Goal: Entertainment & Leisure: Consume media (video, audio)

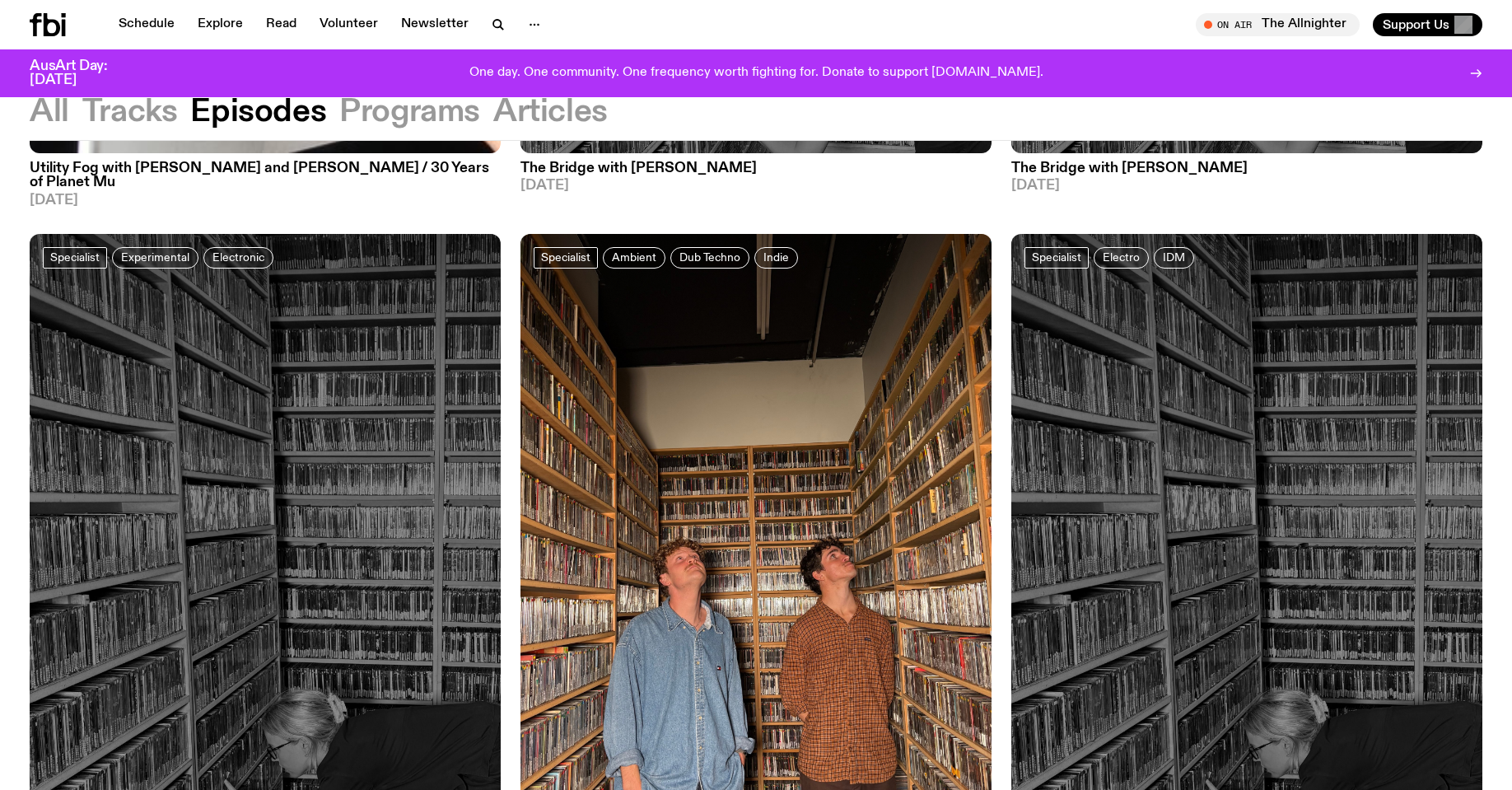
scroll to position [2251, 0]
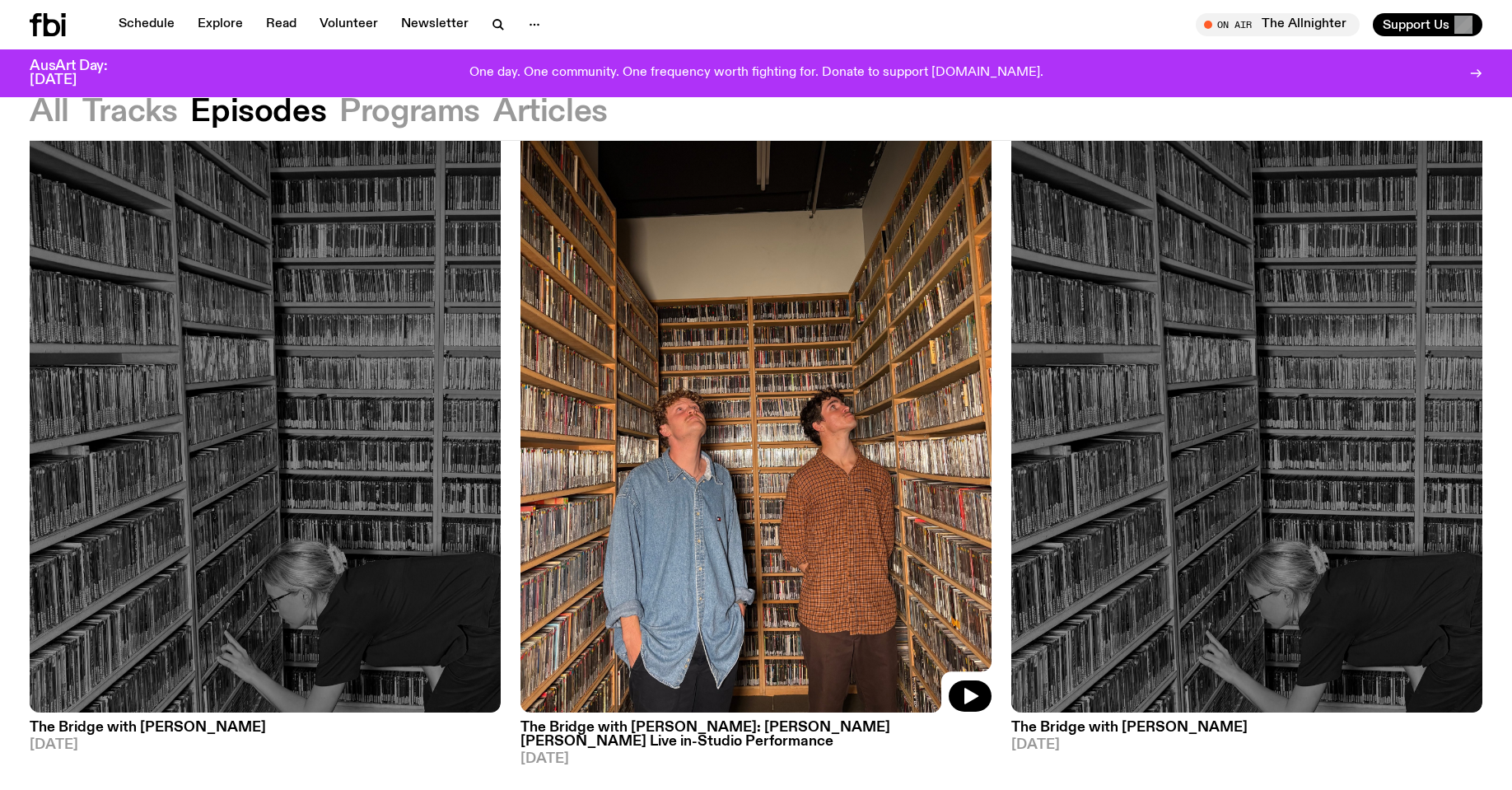
click at [704, 441] on img at bounding box center [756, 398] width 471 height 628
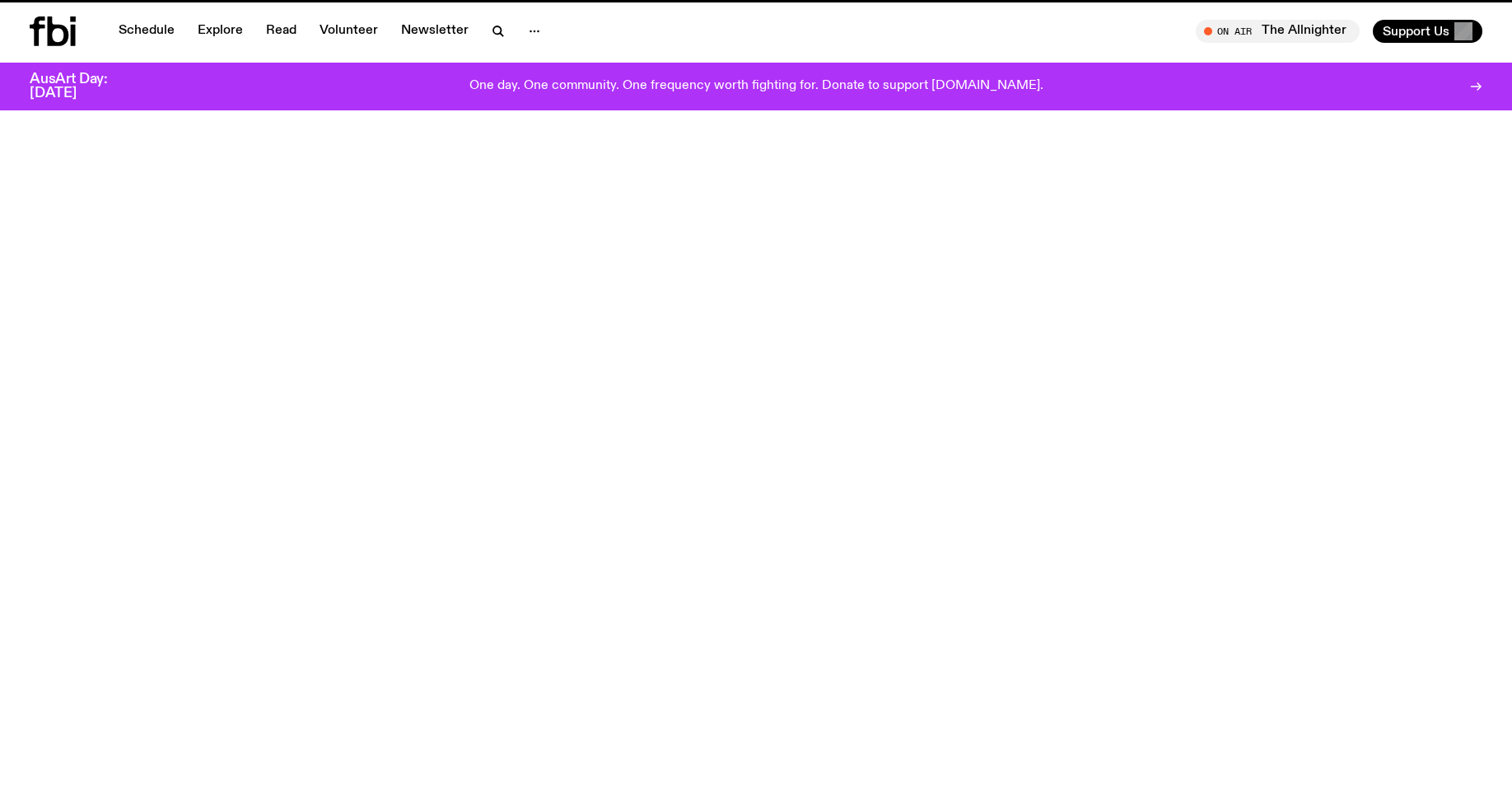
scroll to position [2251, 0]
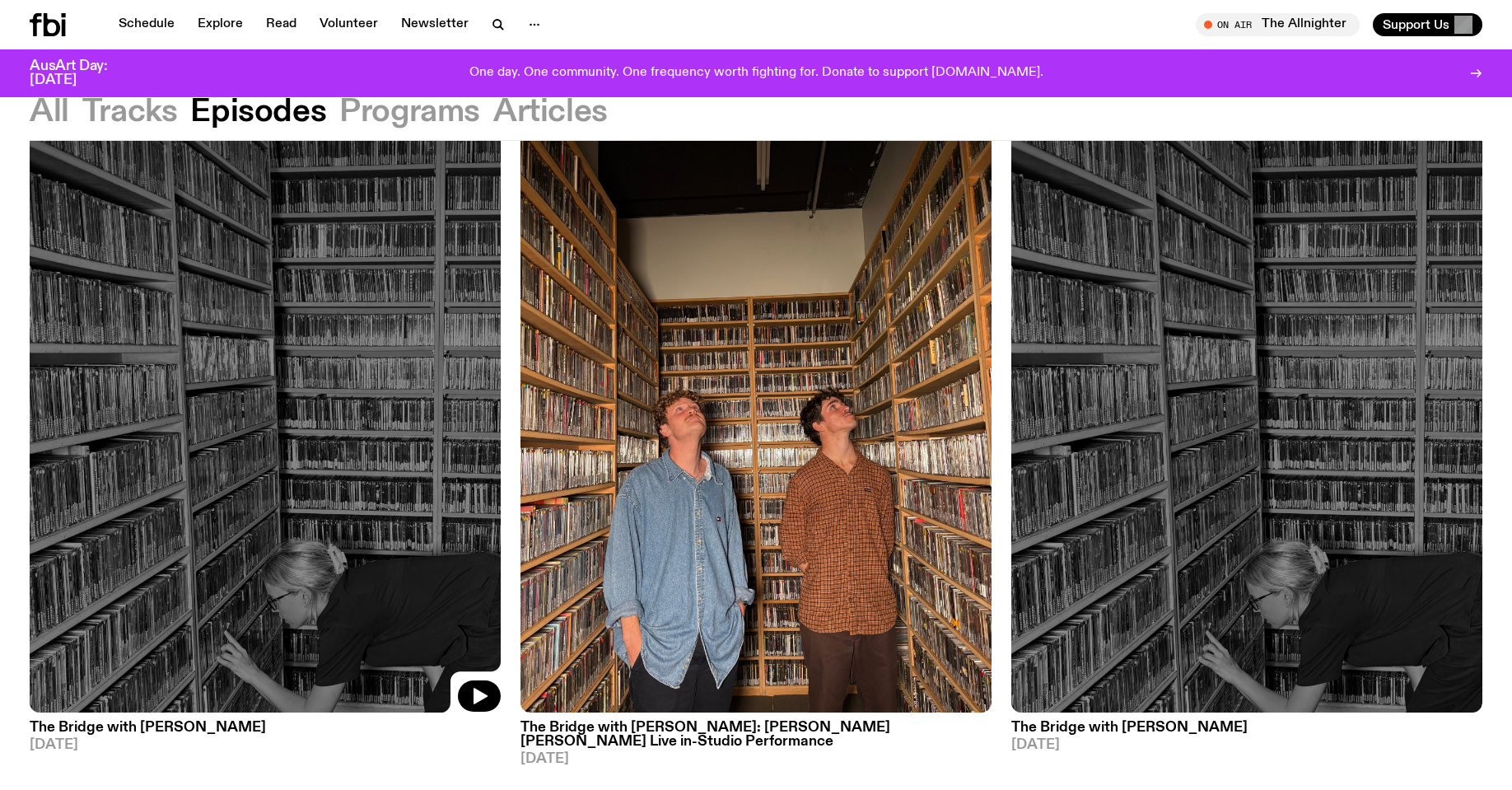
click at [312, 527] on img at bounding box center [265, 398] width 471 height 628
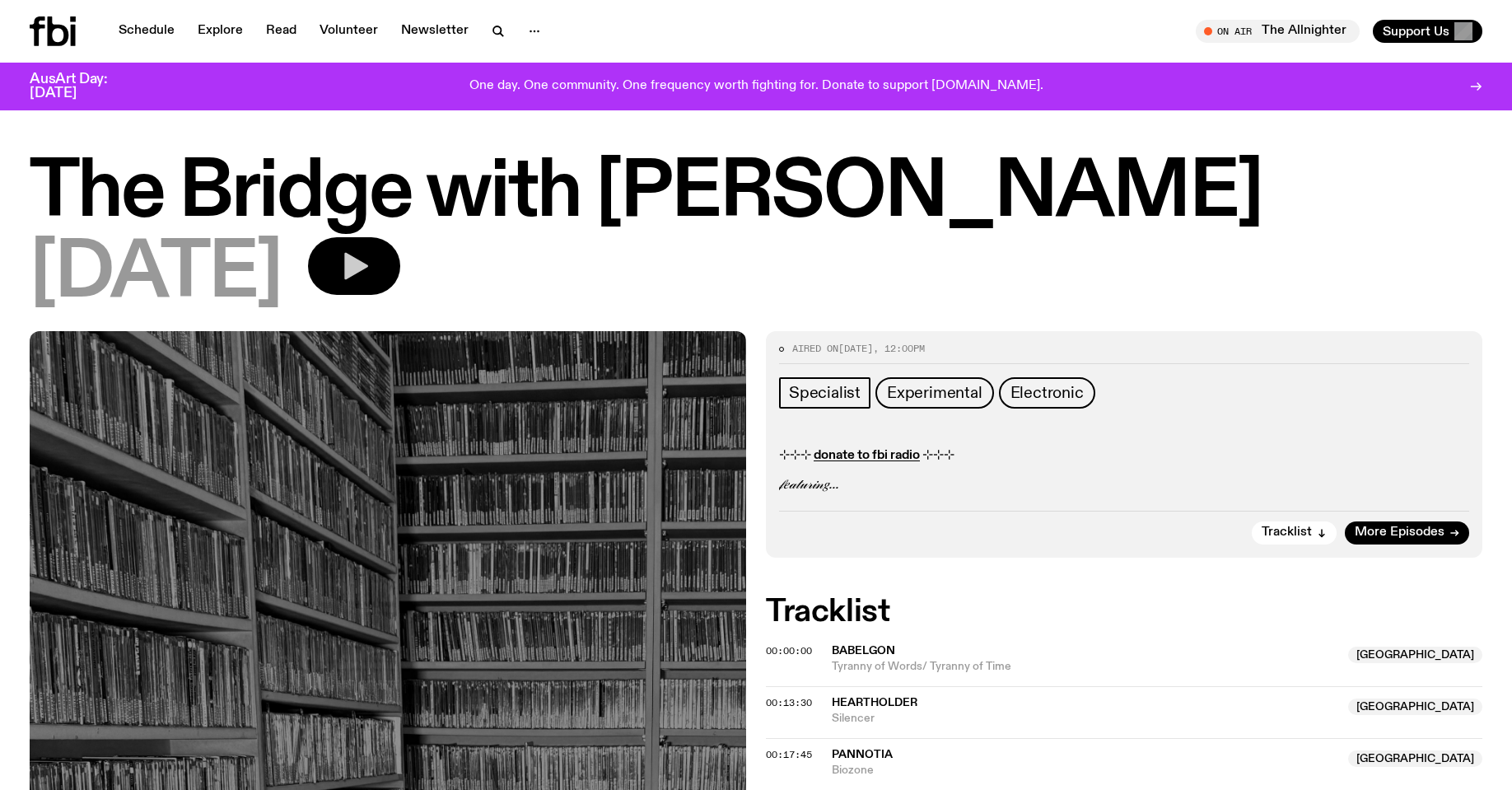
click at [371, 263] on icon "button" at bounding box center [354, 266] width 33 height 33
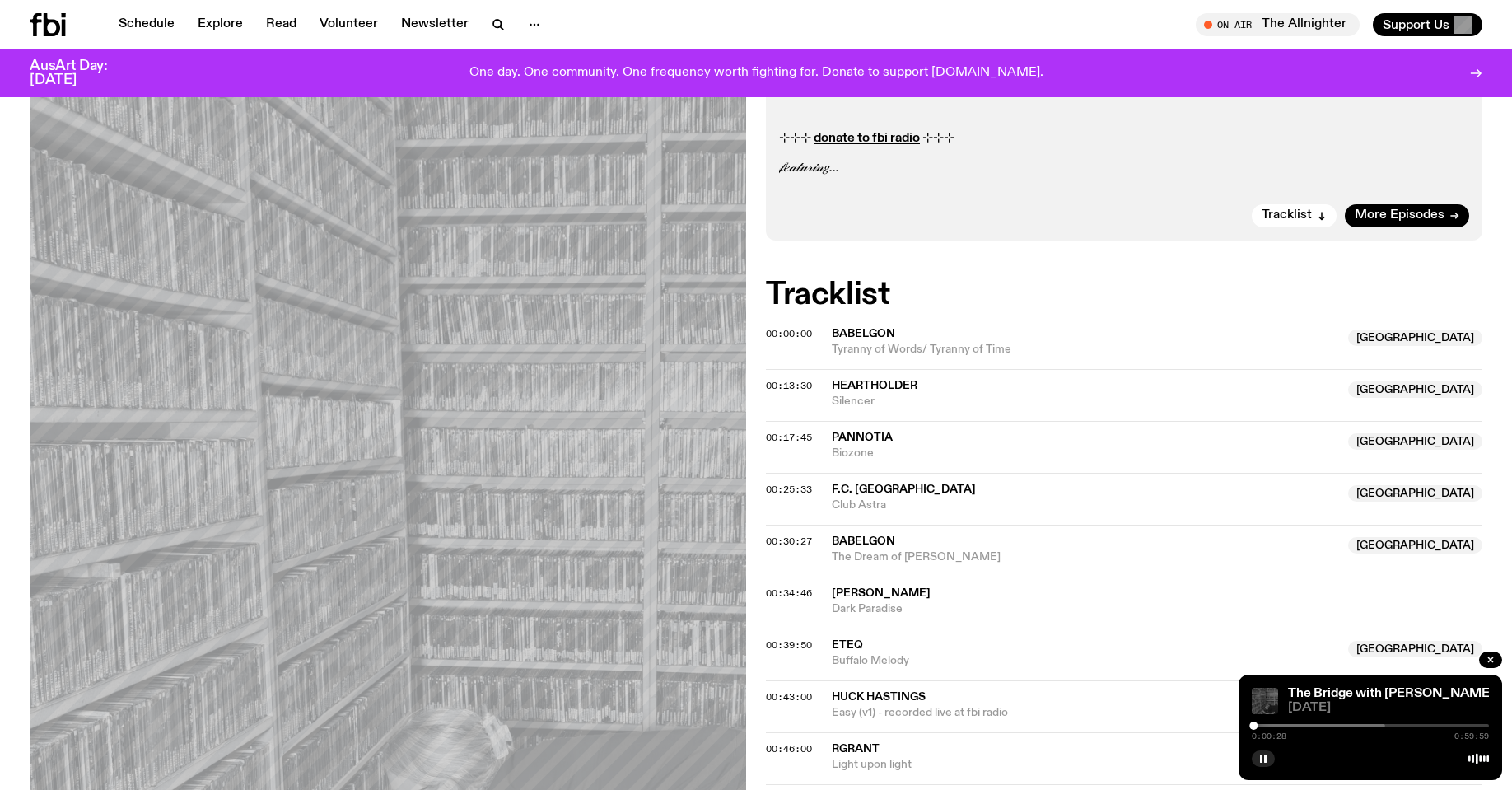
scroll to position [443, 0]
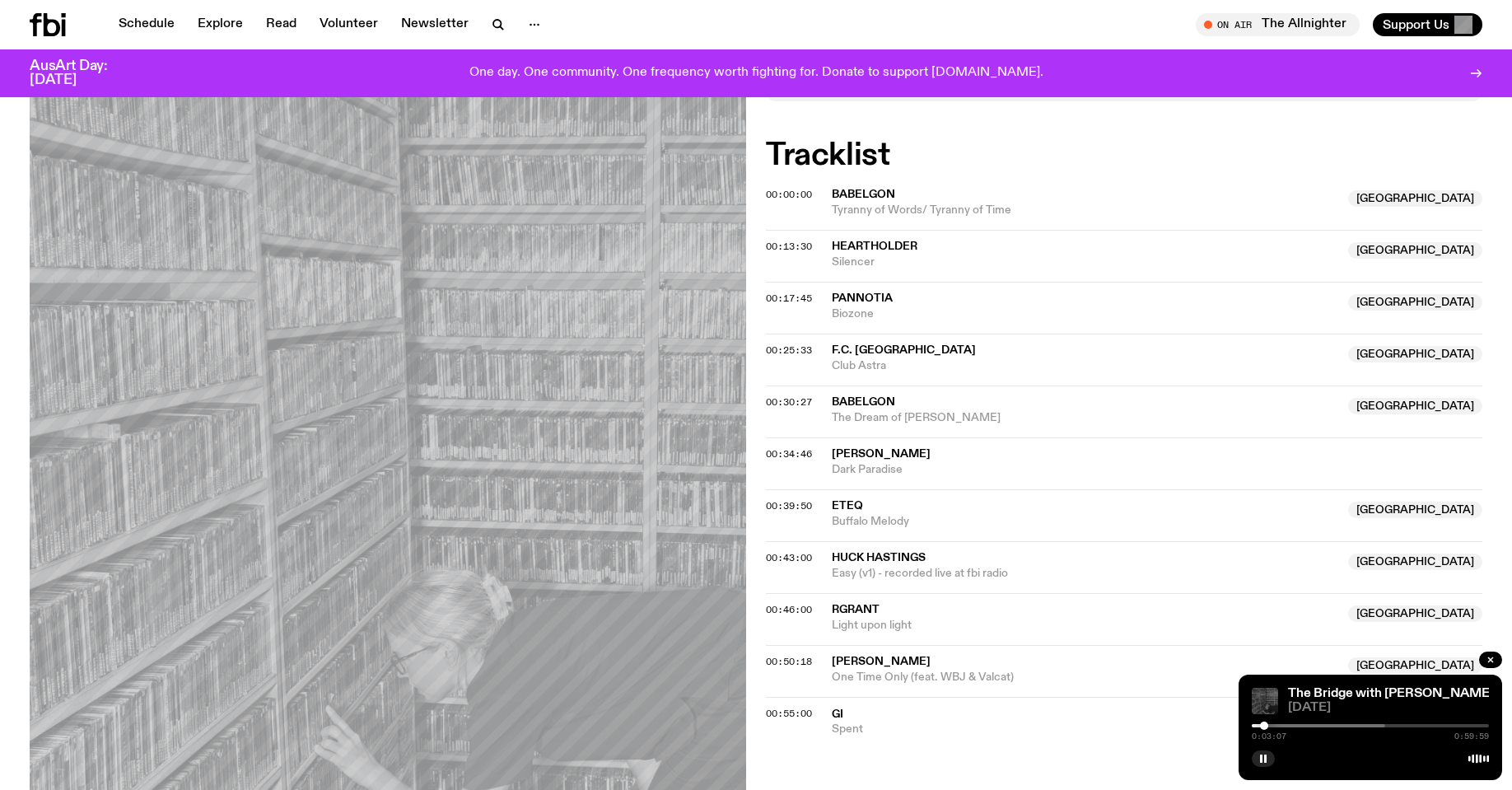
drag, startPoint x: 1255, startPoint y: 724, endPoint x: 1264, endPoint y: 721, distance: 9.5
click at [1264, 722] on div at bounding box center [1264, 725] width 8 height 8
drag, startPoint x: 1263, startPoint y: 721, endPoint x: 1272, endPoint y: 720, distance: 9.1
click at [1272, 720] on div "The Bridge with [PERSON_NAME] [DATE] 0:05:12 0:59:59" at bounding box center [1370, 727] width 264 height 106
click at [1282, 724] on div at bounding box center [1278, 725] width 8 height 8
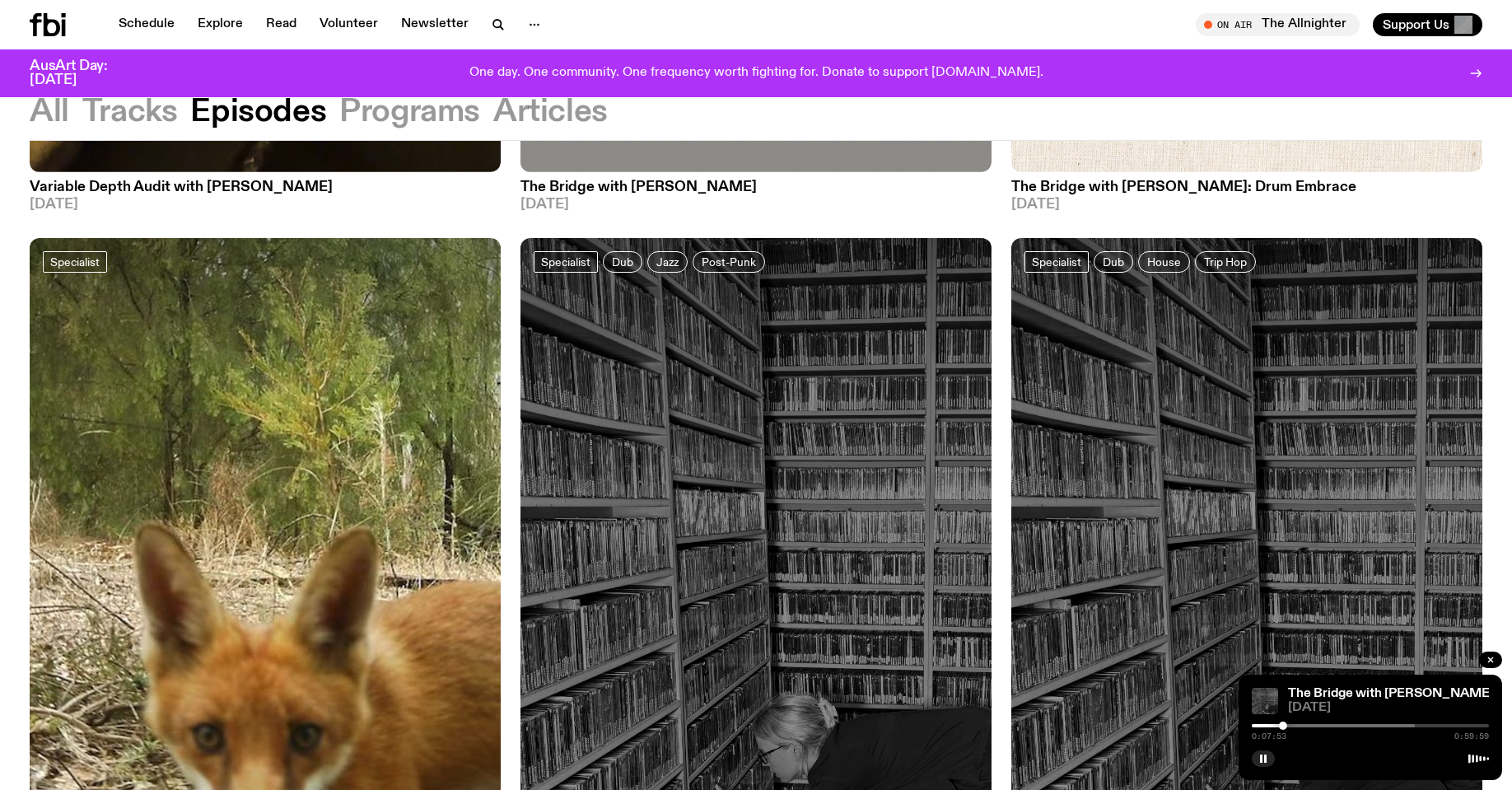
scroll to position [726, 0]
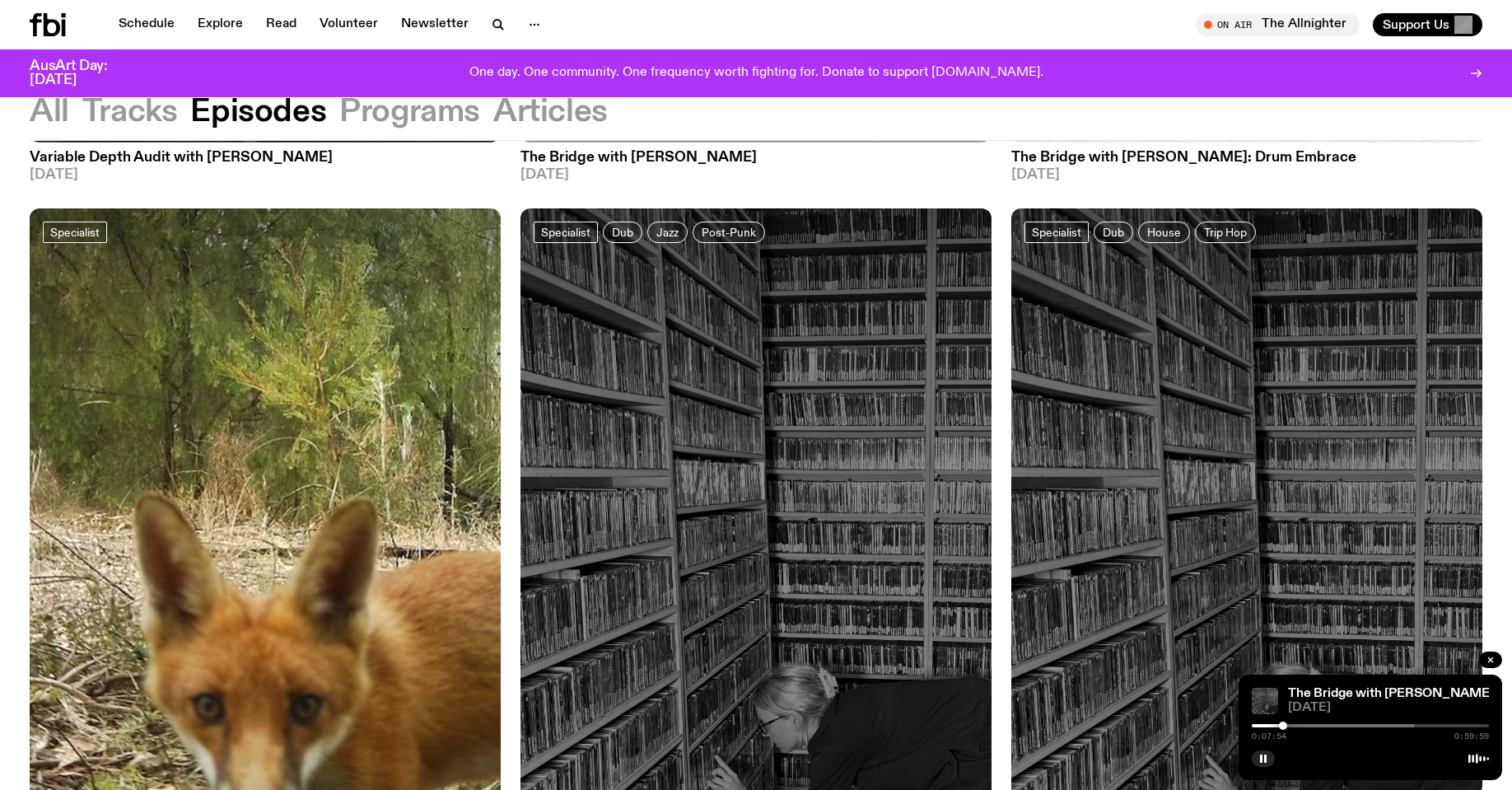
click at [1137, 510] on img at bounding box center [1247, 522] width 471 height 628
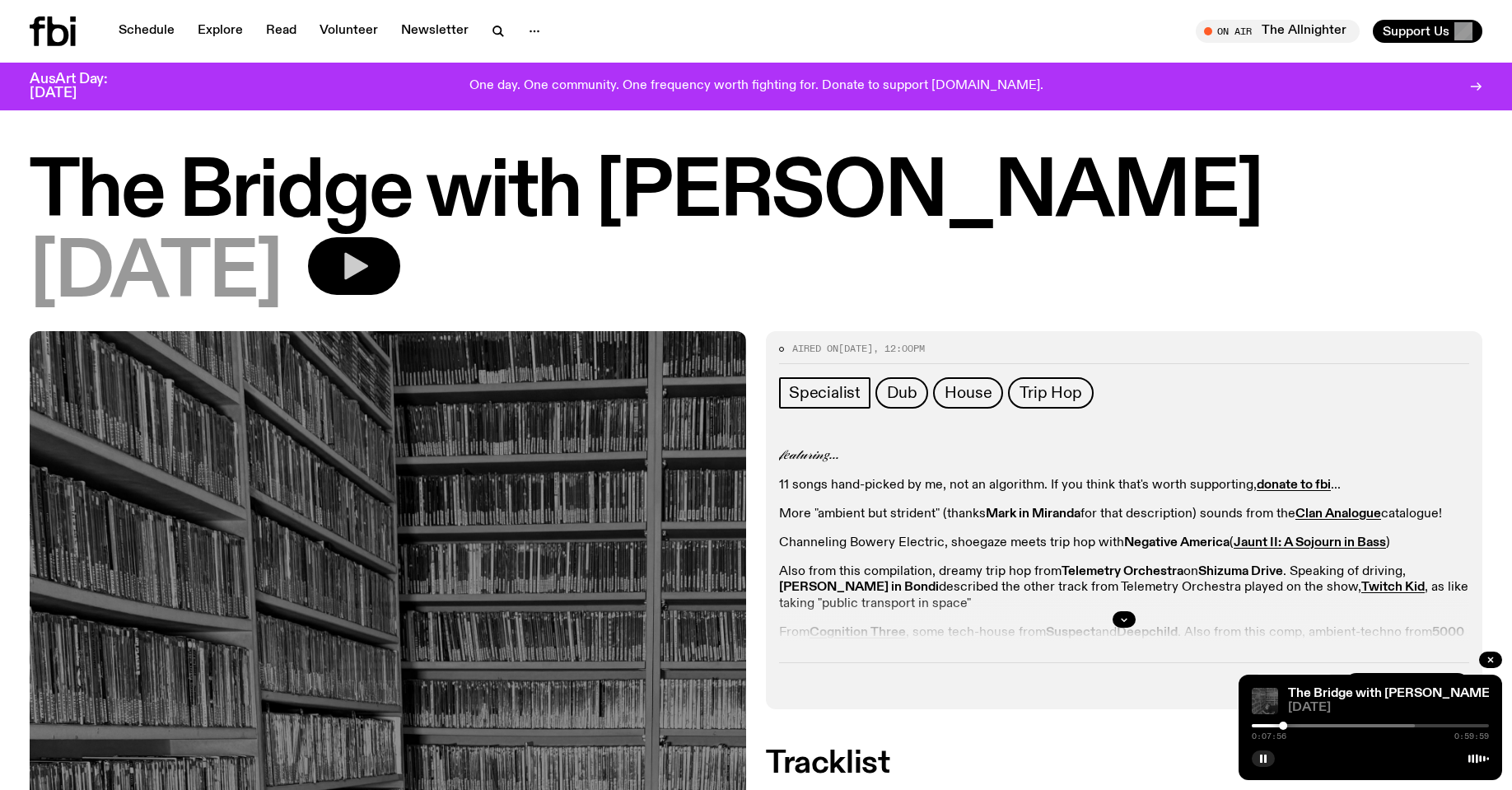
click at [395, 277] on button "button" at bounding box center [354, 266] width 92 height 58
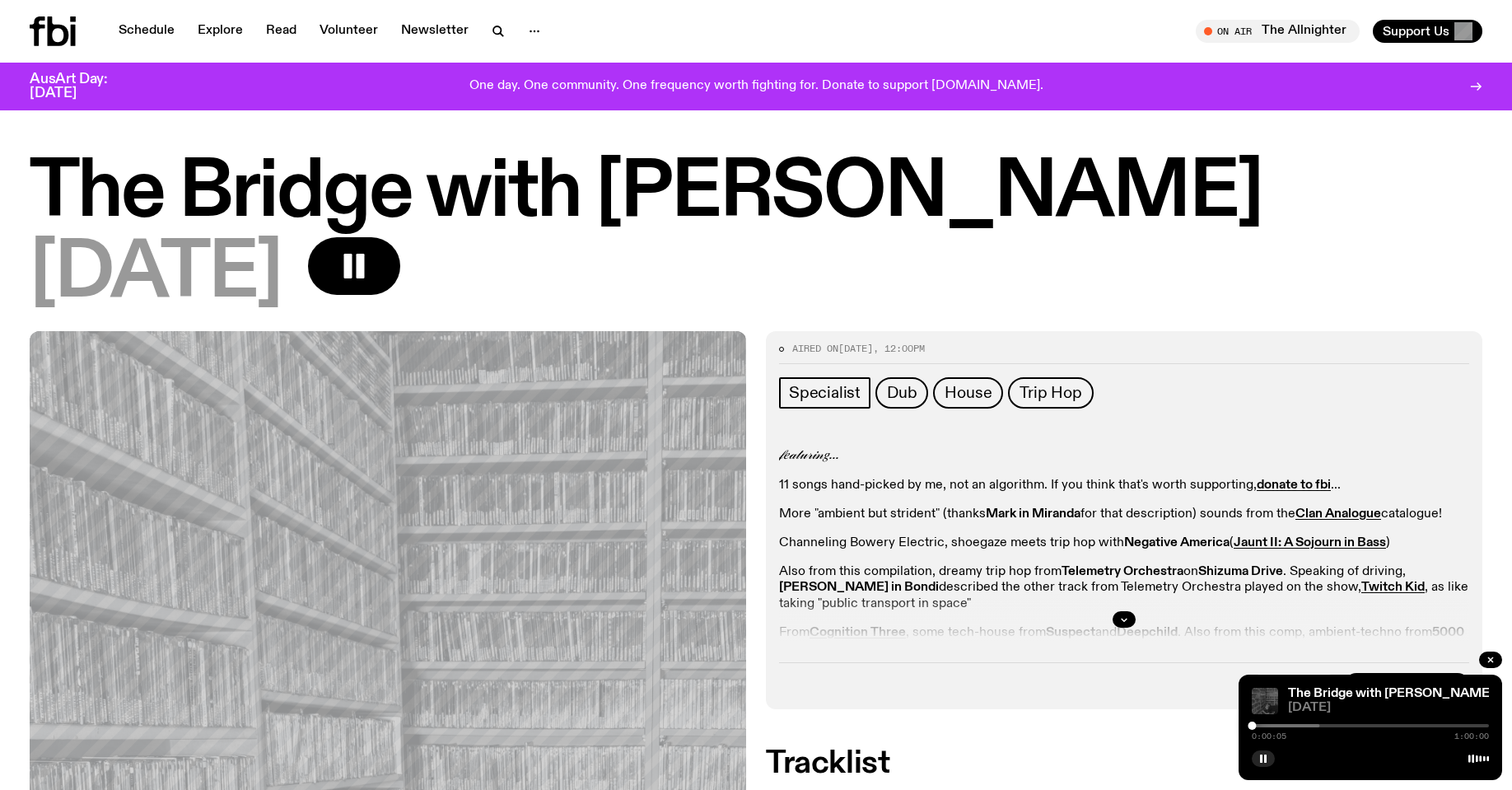
click at [1266, 727] on div at bounding box center [1201, 726] width 237 height 4
click at [1275, 724] on div at bounding box center [1266, 726] width 237 height 4
click at [1311, 723] on div "0:05:56 1:00:00" at bounding box center [1370, 729] width 237 height 19
click at [1318, 728] on div "0:05:56 1:00:00" at bounding box center [1370, 729] width 237 height 19
click at [1318, 728] on div "0:05:57 1:00:00" at bounding box center [1370, 729] width 237 height 19
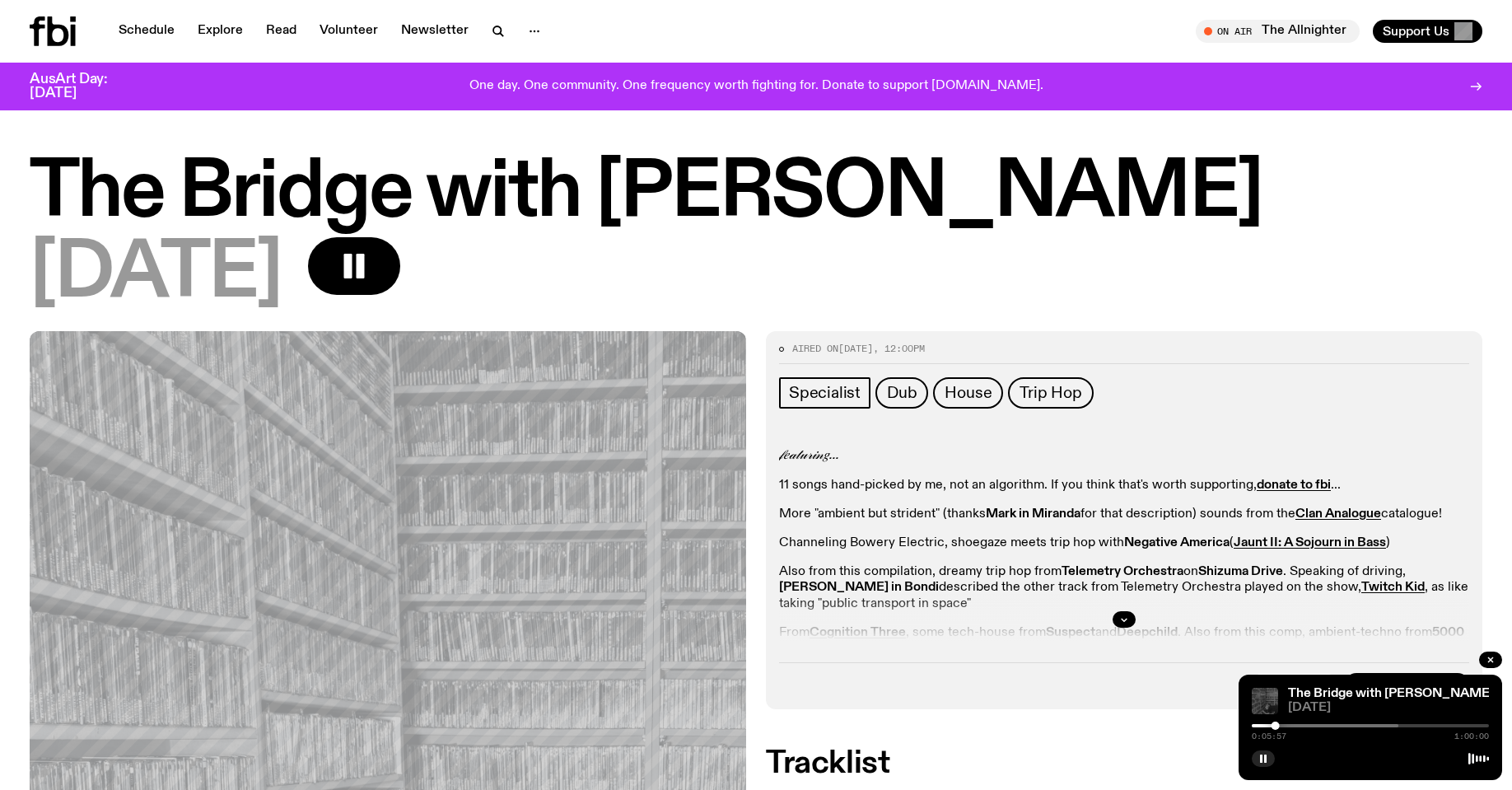
click at [1318, 727] on div "0:05:57 1:00:00" at bounding box center [1370, 729] width 237 height 19
click at [1317, 726] on div at bounding box center [1279, 726] width 237 height 4
click at [1373, 723] on div "0:16:28 1:00:00" at bounding box center [1370, 729] width 237 height 19
click at [1375, 727] on div "0:16:28 1:00:00" at bounding box center [1370, 729] width 237 height 19
click at [1374, 727] on div "0:16:29 1:00:00" at bounding box center [1370, 729] width 237 height 19
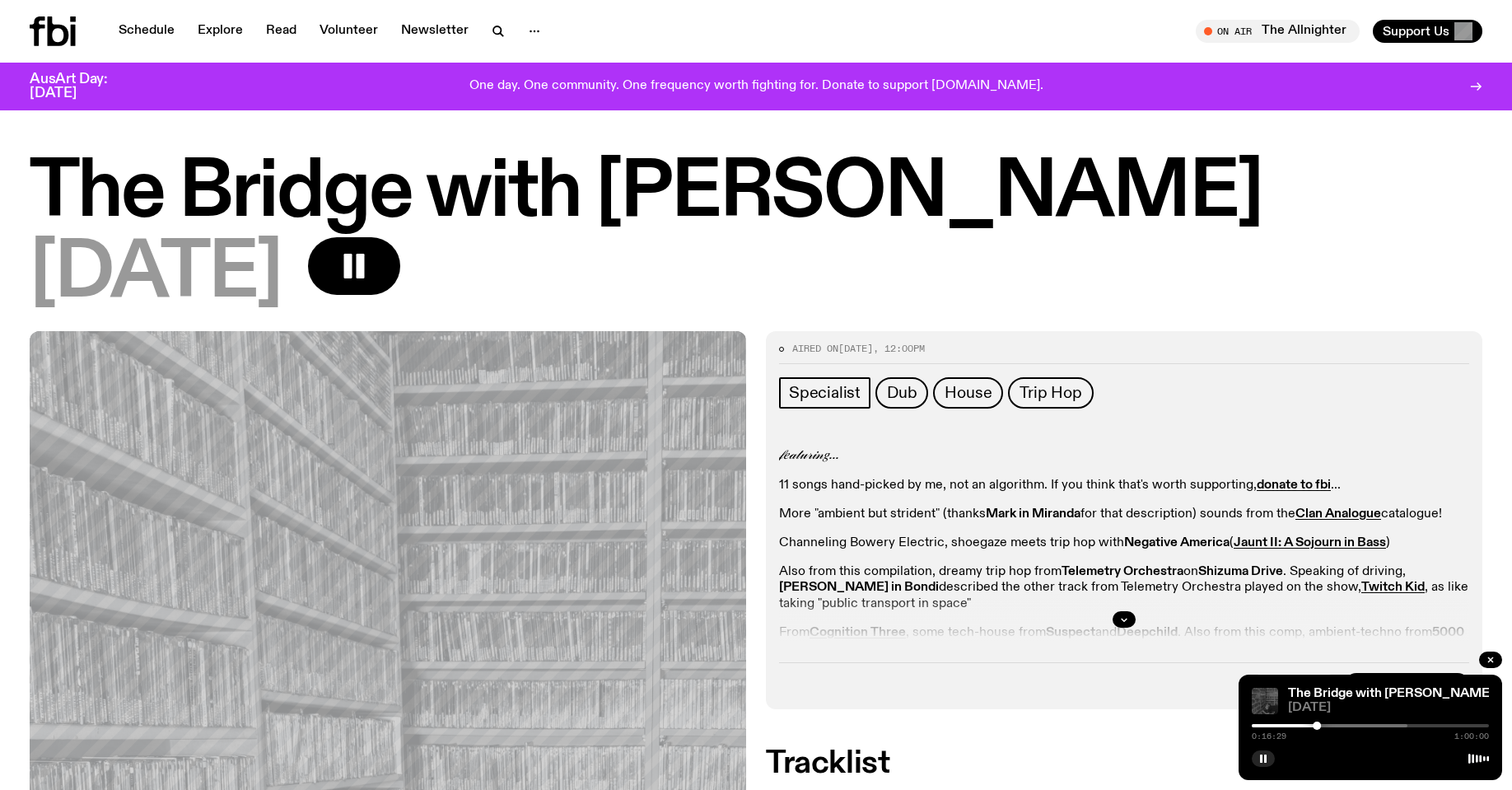
click at [1373, 725] on div at bounding box center [1289, 726] width 237 height 4
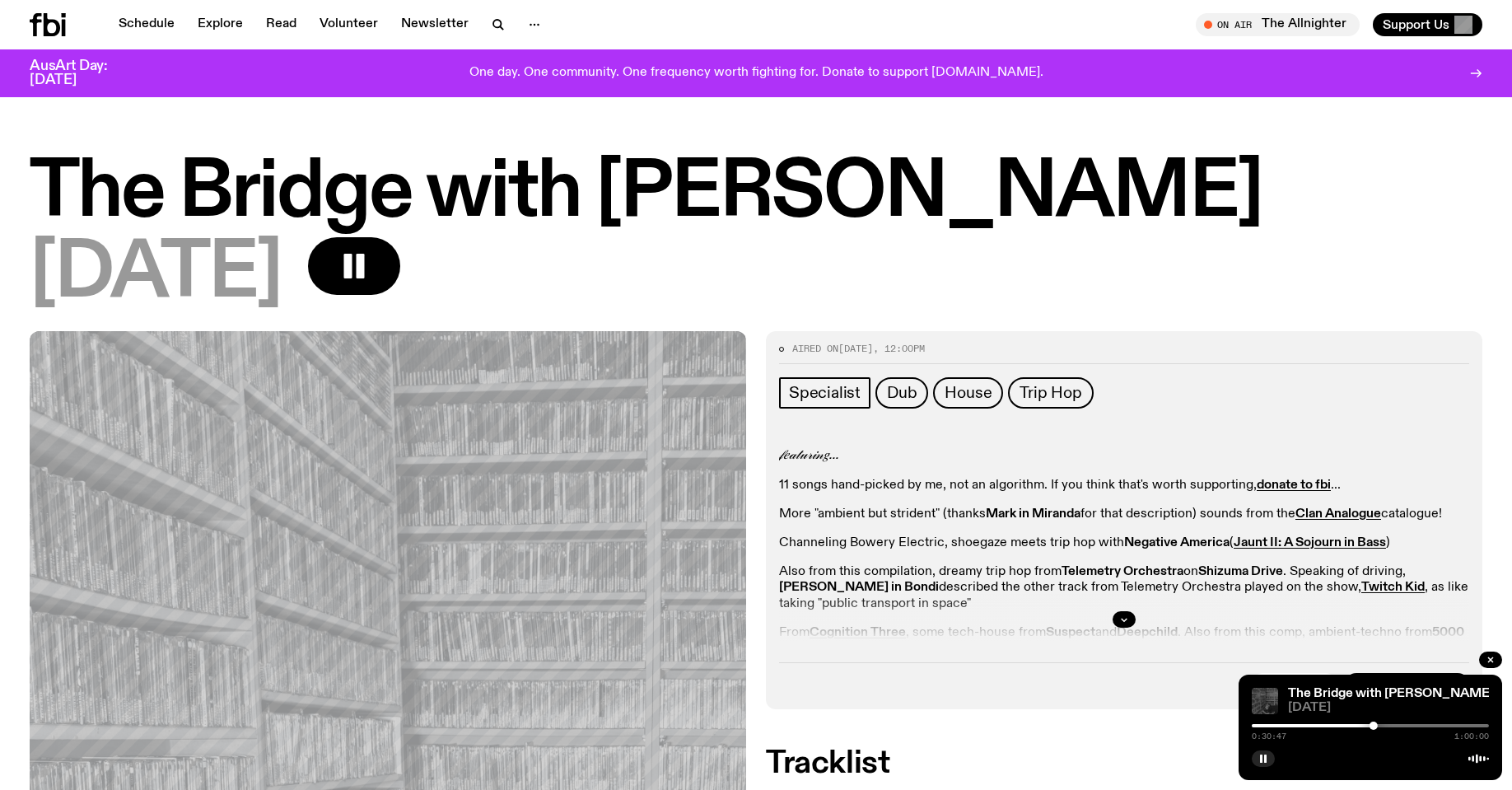
scroll to position [105, 0]
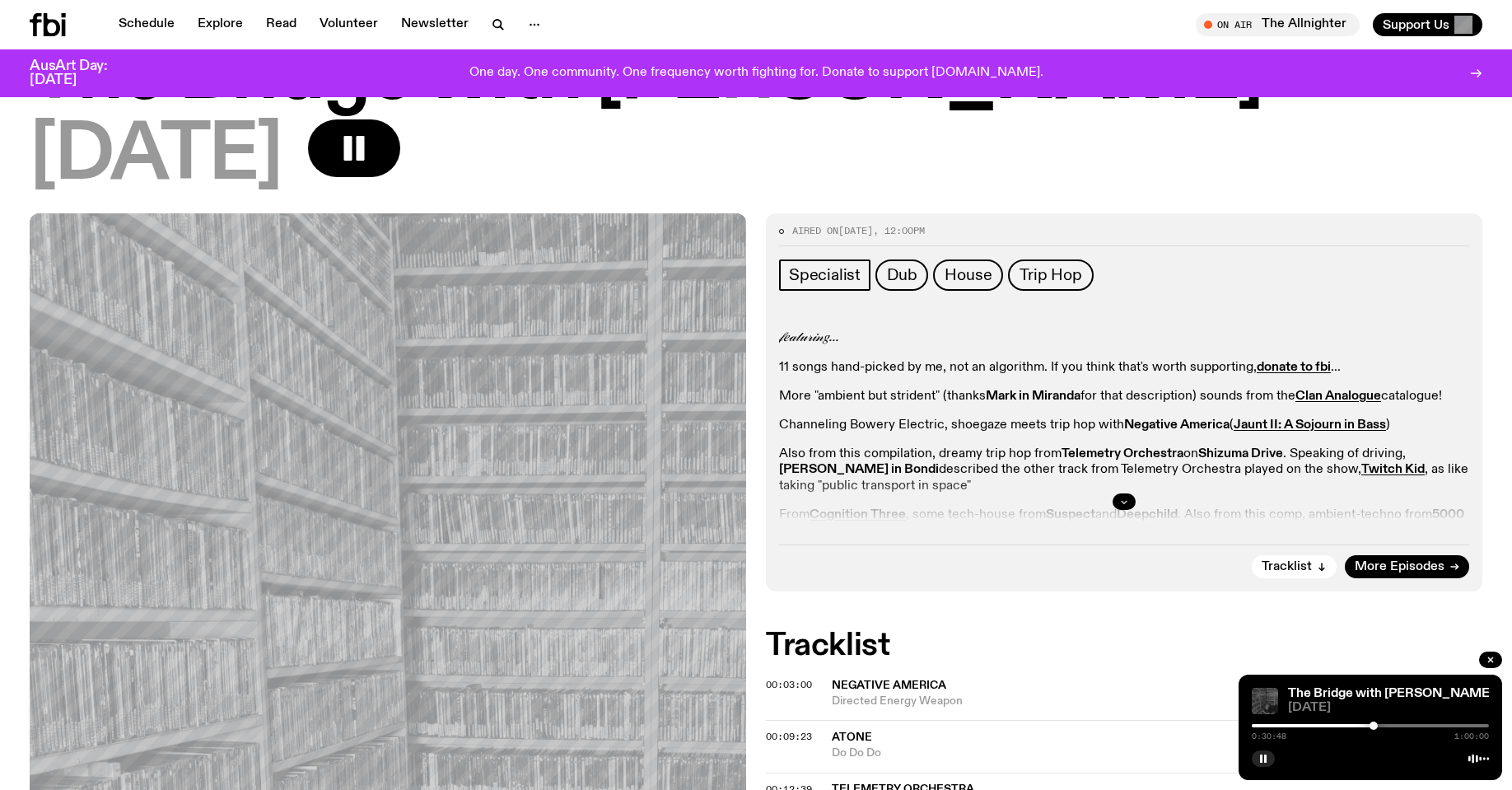
click at [1128, 499] on icon "button" at bounding box center [1124, 501] width 10 height 10
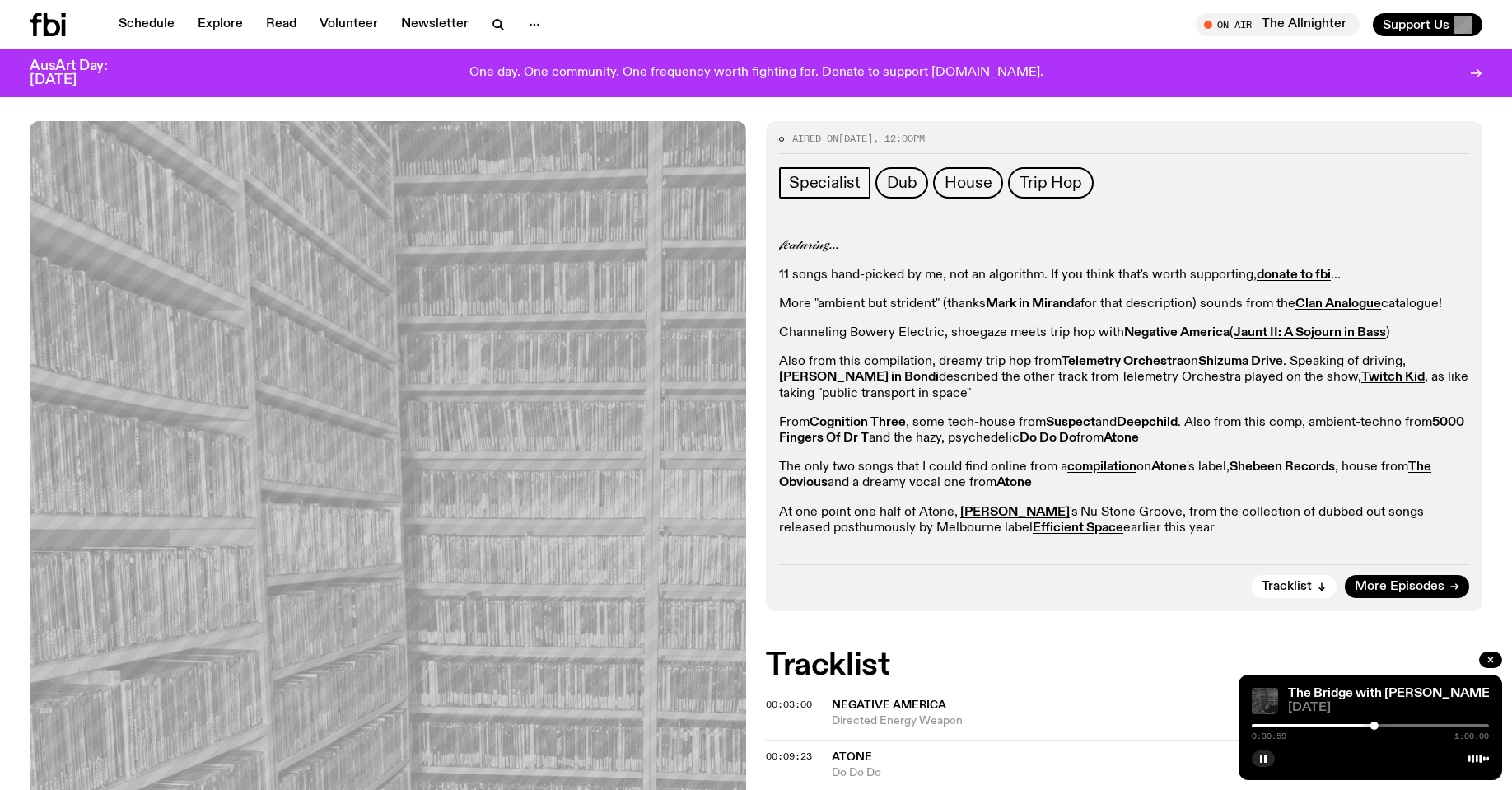
scroll to position [0, 0]
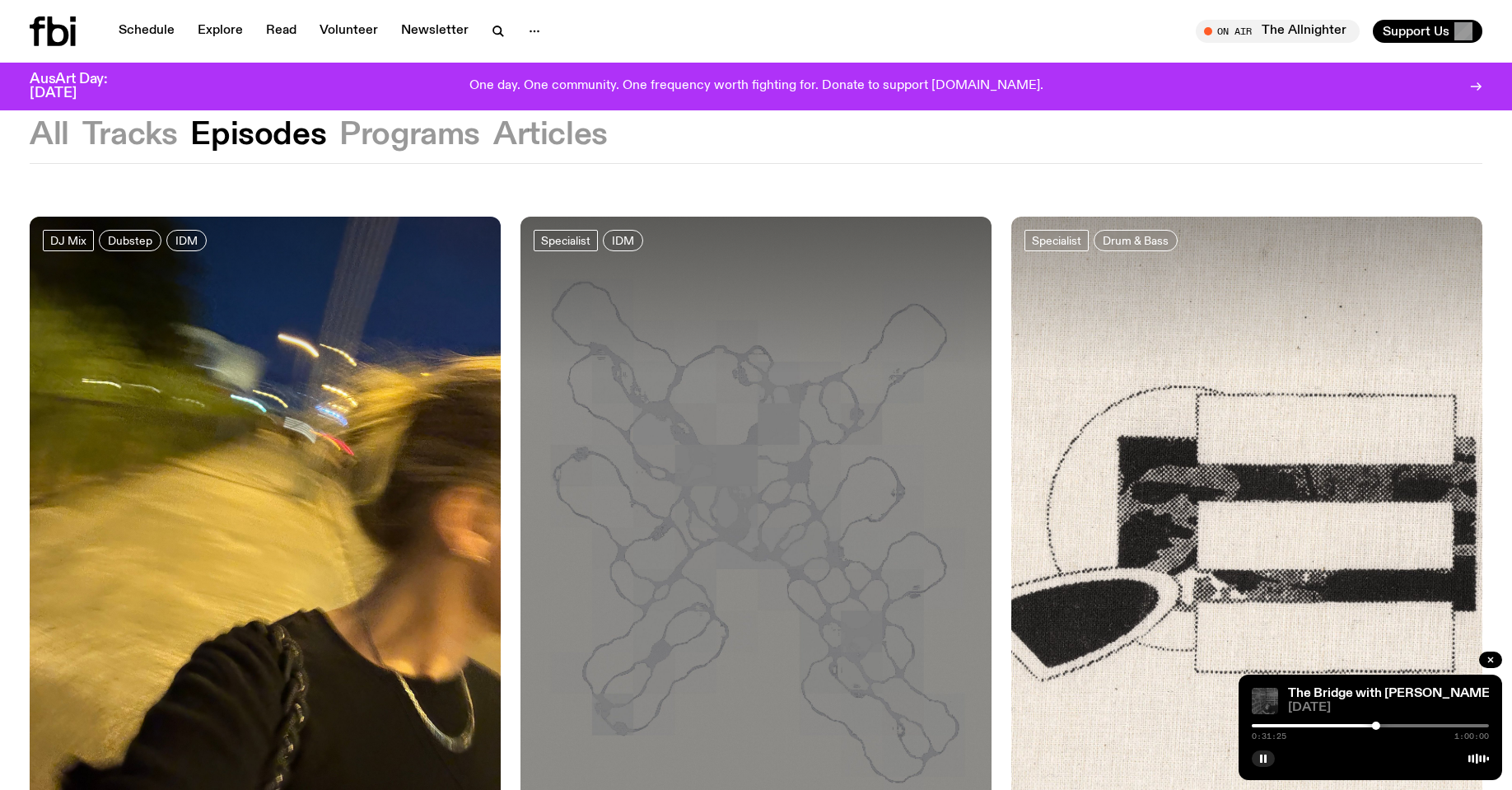
scroll to position [327, 0]
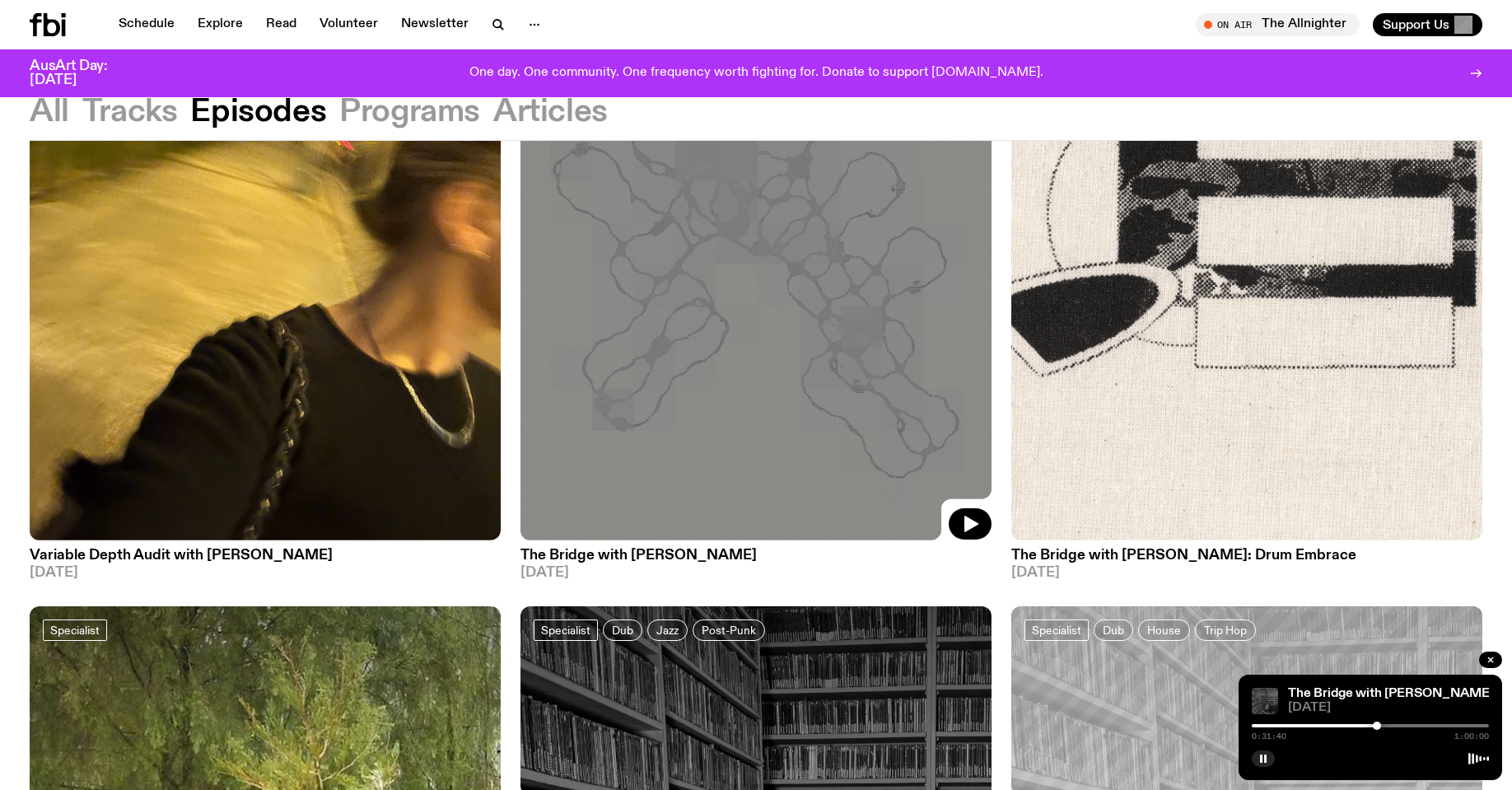
click at [805, 326] on img at bounding box center [756, 225] width 471 height 628
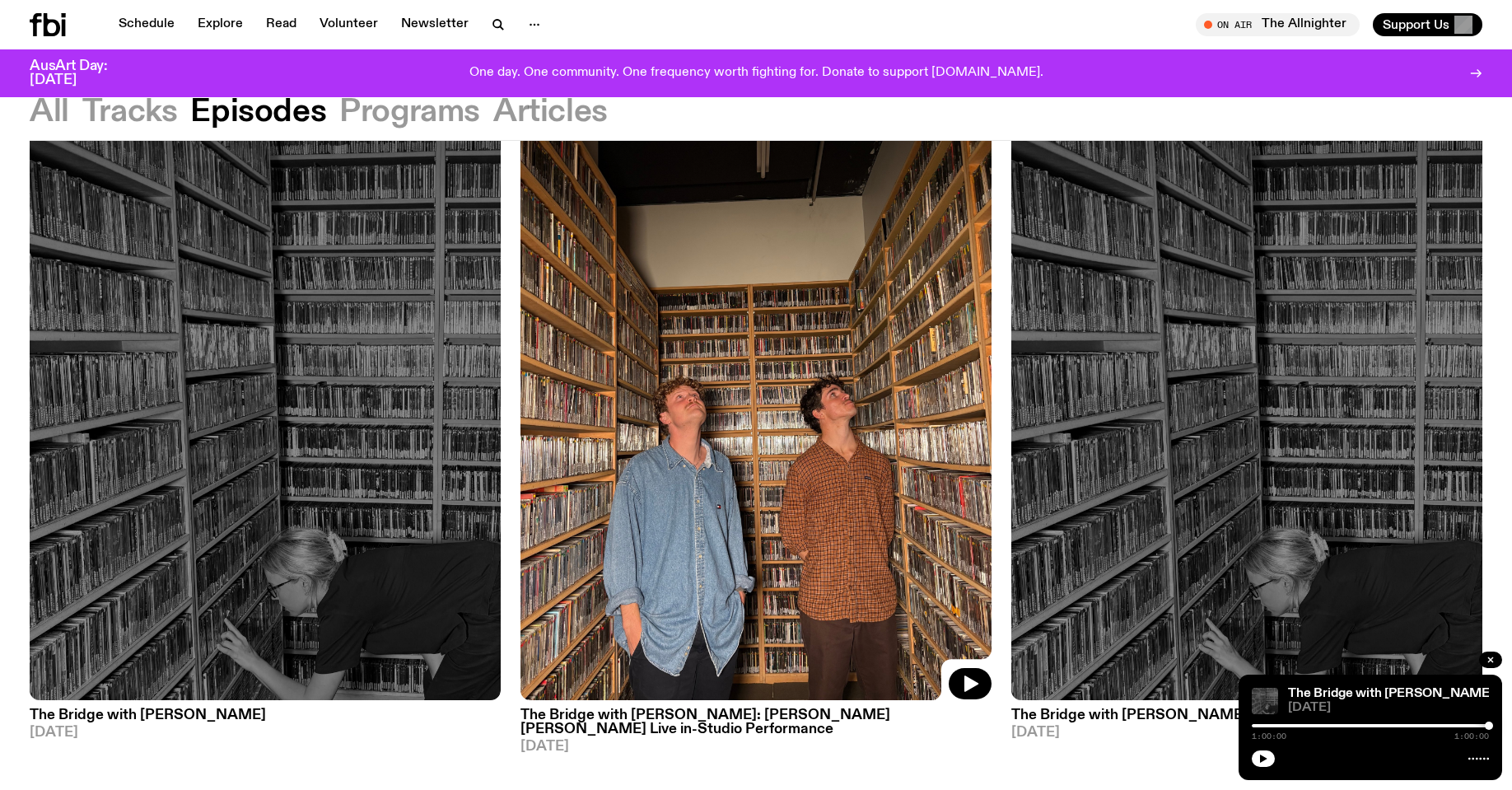
scroll to position [2402, 0]
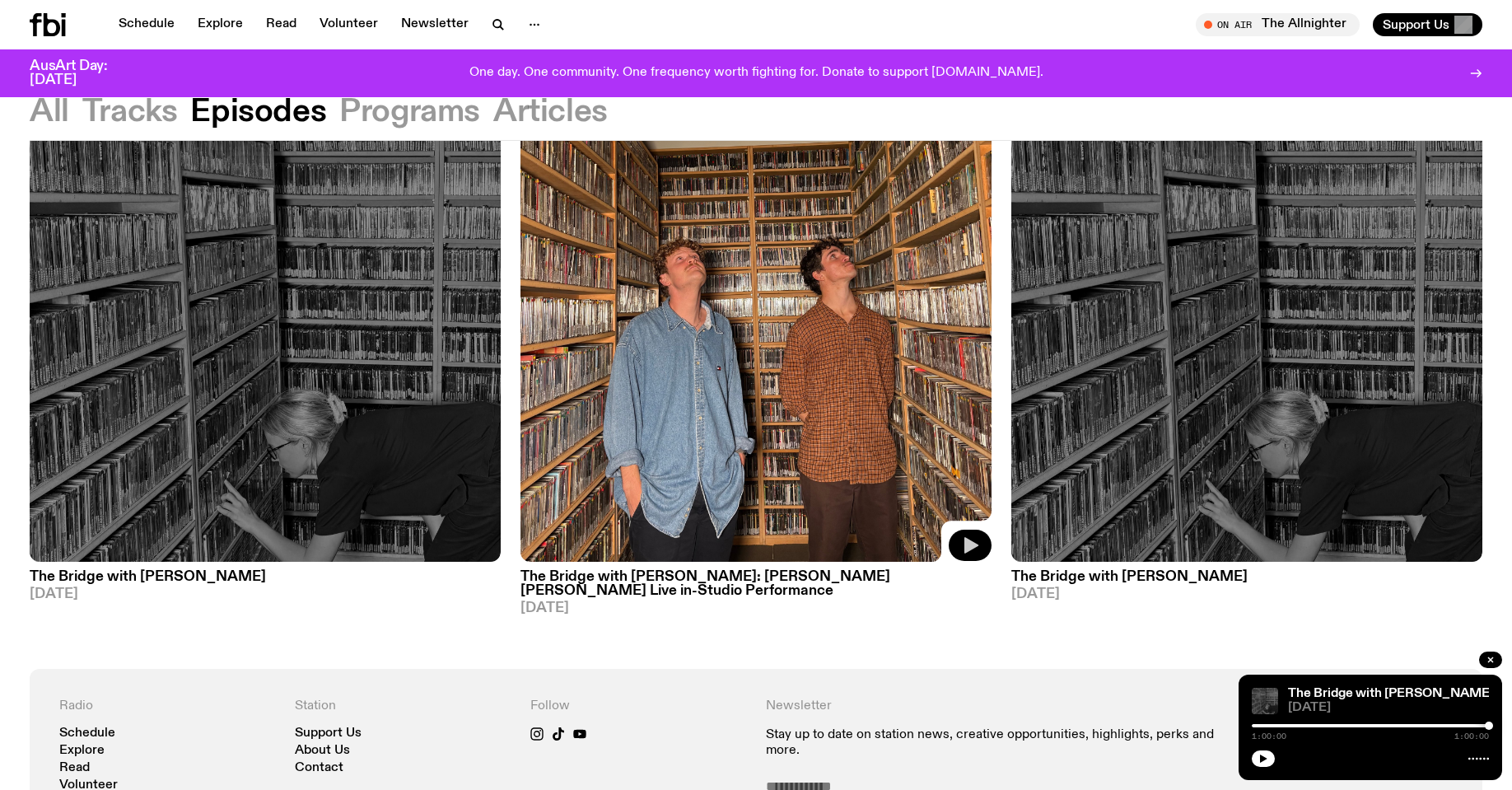
click at [975, 539] on icon "button" at bounding box center [969, 544] width 19 height 19
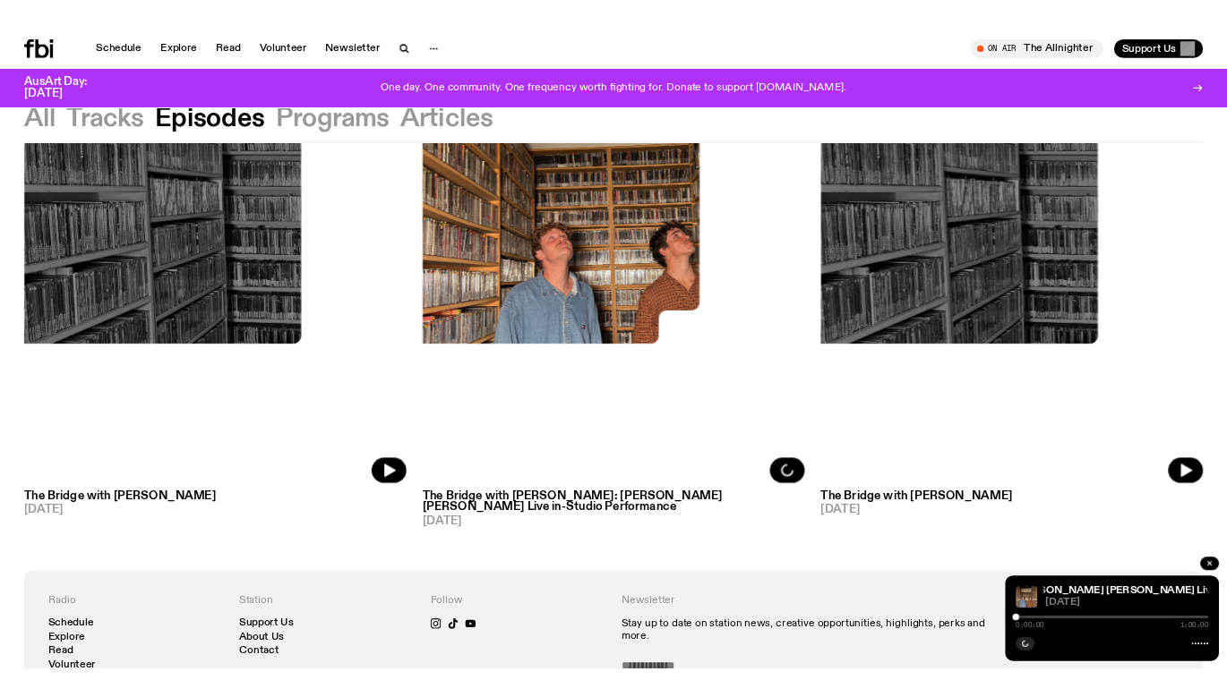
scroll to position [2517, 0]
